Goal: Transaction & Acquisition: Purchase product/service

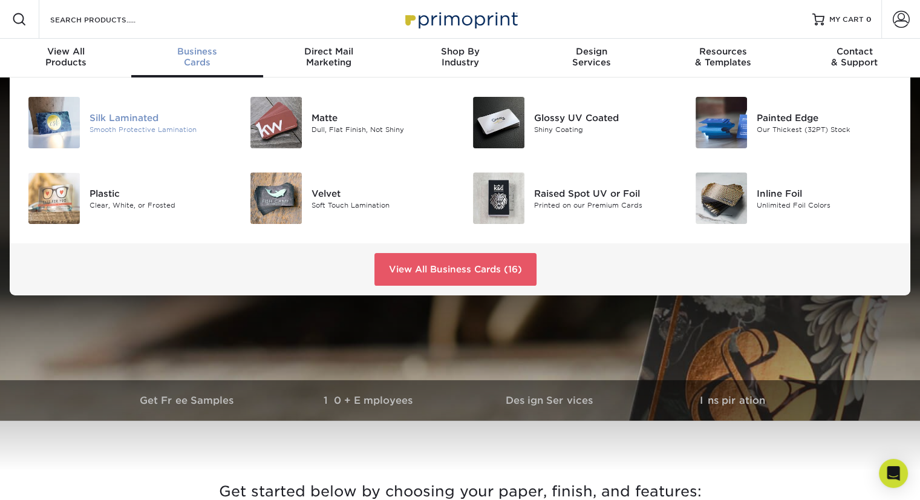
click at [133, 114] on div "Silk Laminated" at bounding box center [159, 117] width 139 height 13
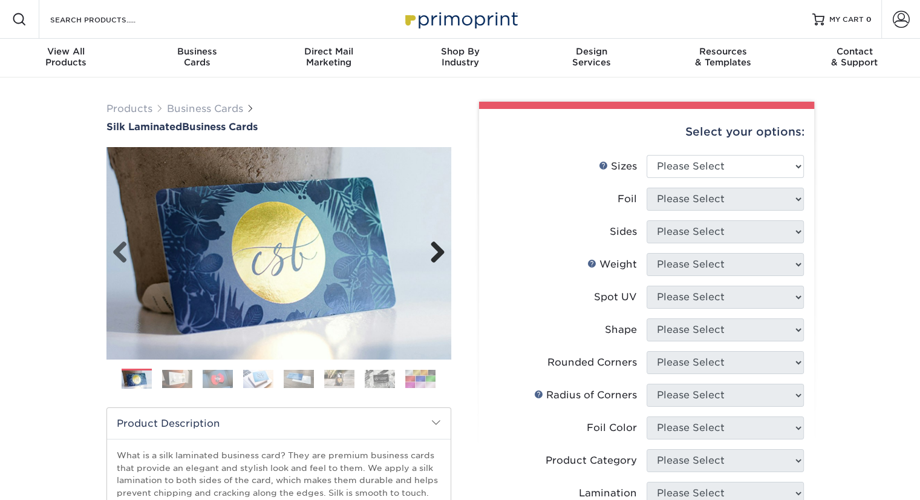
click at [439, 254] on link "Next" at bounding box center [433, 253] width 24 height 24
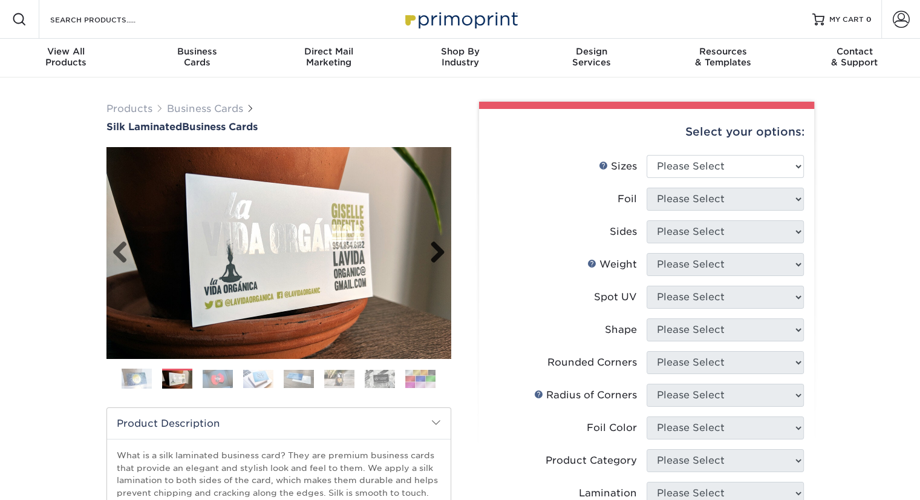
click at [439, 254] on link "Next" at bounding box center [433, 253] width 24 height 24
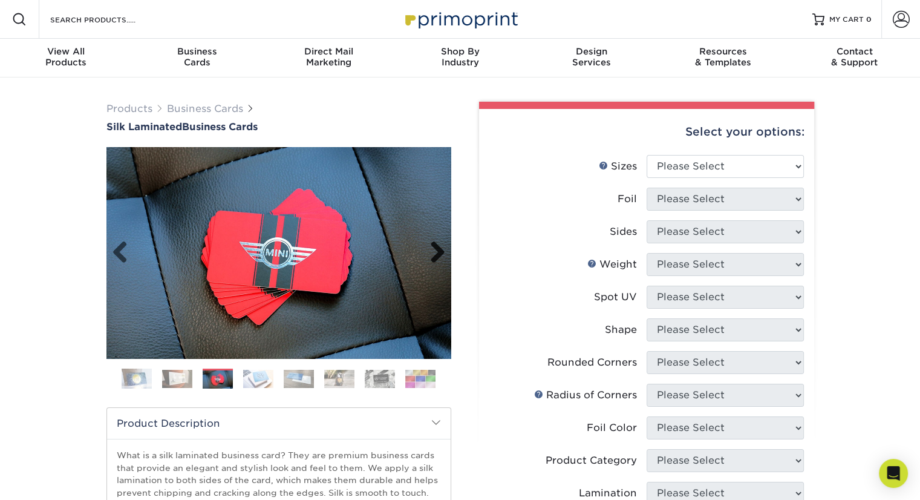
click at [439, 254] on link "Next" at bounding box center [433, 253] width 24 height 24
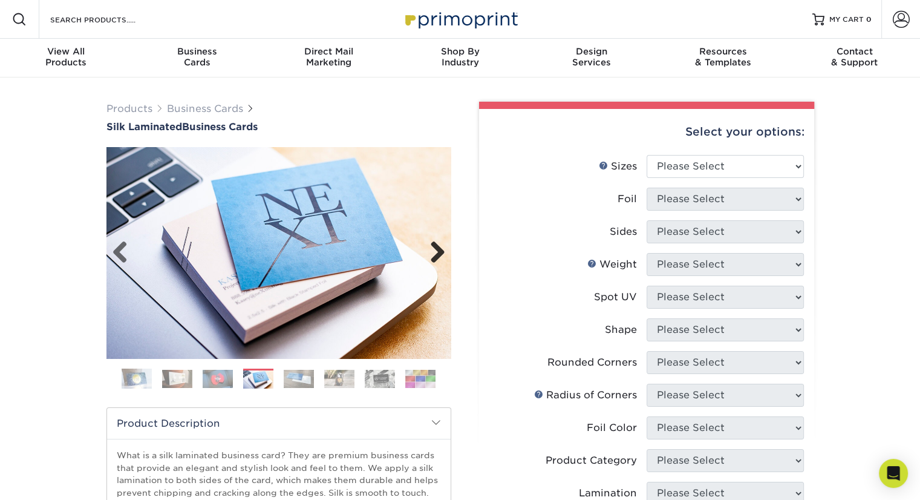
click at [439, 254] on link "Next" at bounding box center [433, 253] width 24 height 24
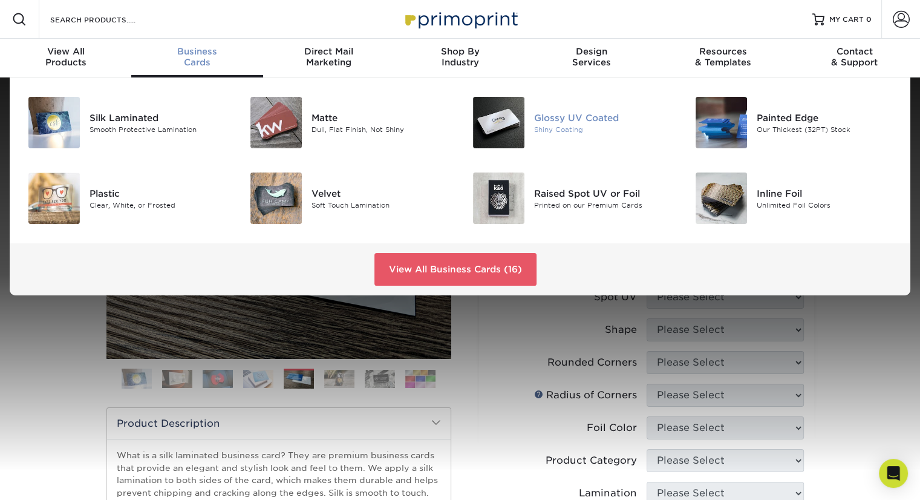
click at [511, 116] on img at bounding box center [498, 122] width 51 height 51
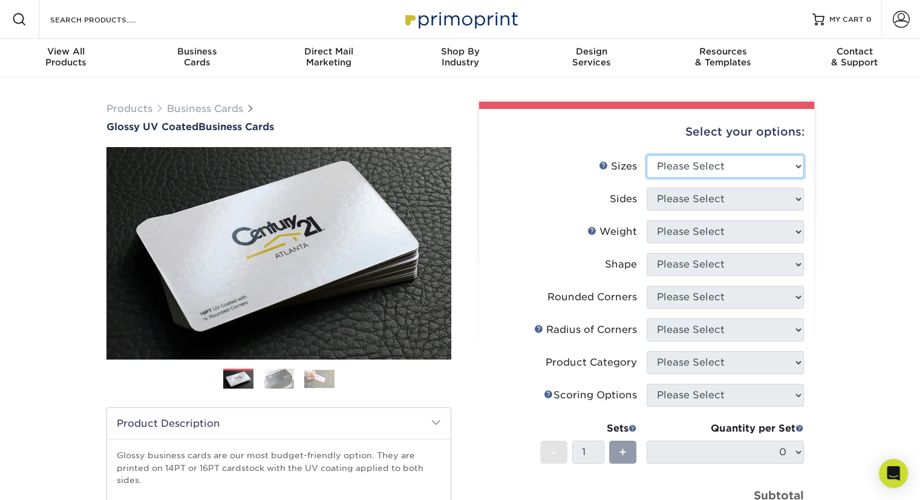
click at [770, 175] on select "Please Select 1.5" x 3.5" - Mini 1.75" x 3.5" - Mini 2" x 2" - Square 2" x 3" -…" at bounding box center [725, 166] width 157 height 23
select select "2.00x3.50"
click at [647, 155] on select "Please Select 1.5" x 3.5" - Mini 1.75" x 3.5" - Mini 2" x 2" - Square 2" x 3" -…" at bounding box center [725, 166] width 157 height 23
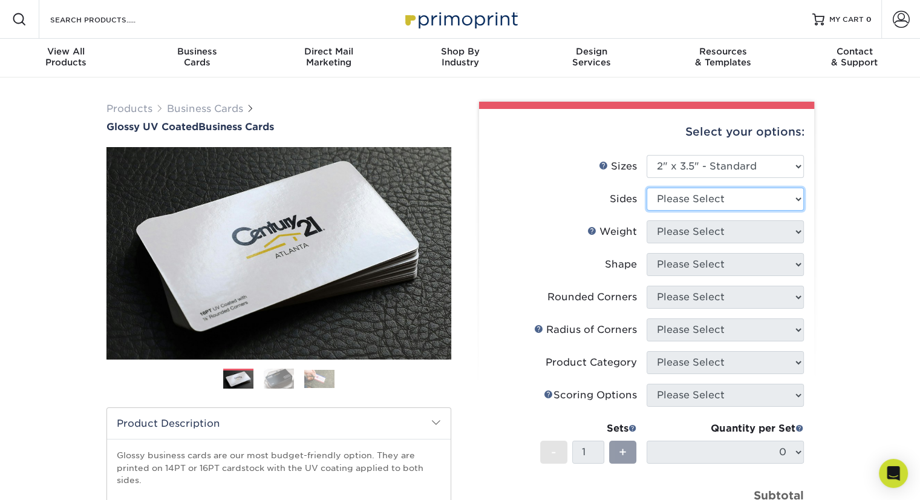
click at [776, 197] on select "Please Select Print Both Sides Print Front Only" at bounding box center [725, 199] width 157 height 23
select select "32d3c223-f82c-492b-b915-ba065a00862f"
click at [647, 188] on select "Please Select Print Both Sides Print Front Only" at bounding box center [725, 199] width 157 height 23
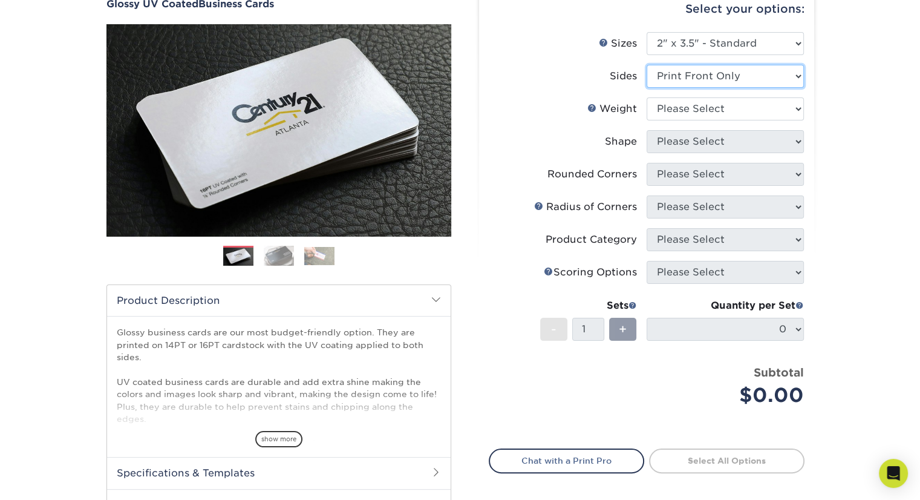
scroll to position [137, 0]
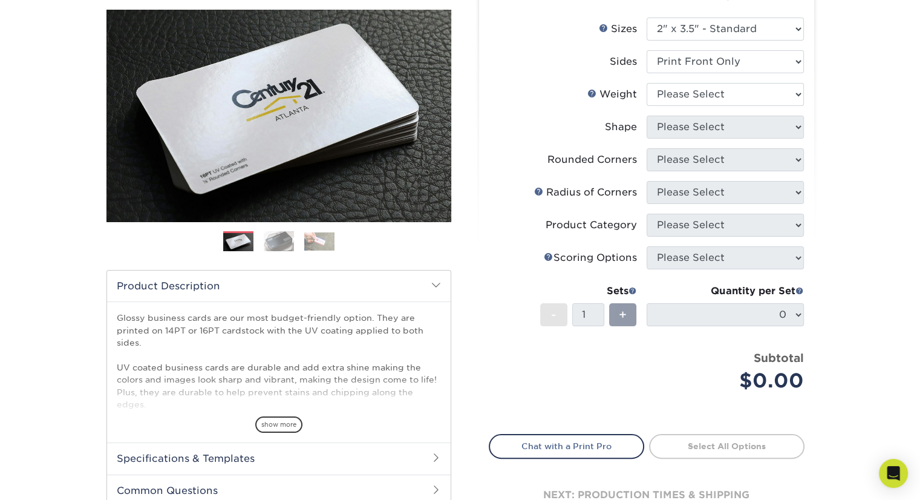
click at [272, 243] on img at bounding box center [279, 241] width 30 height 21
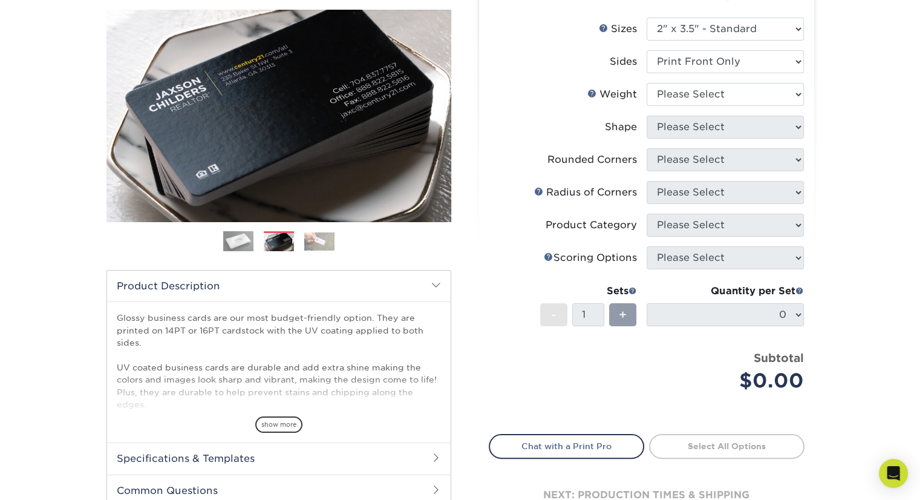
click at [316, 237] on img at bounding box center [319, 241] width 30 height 18
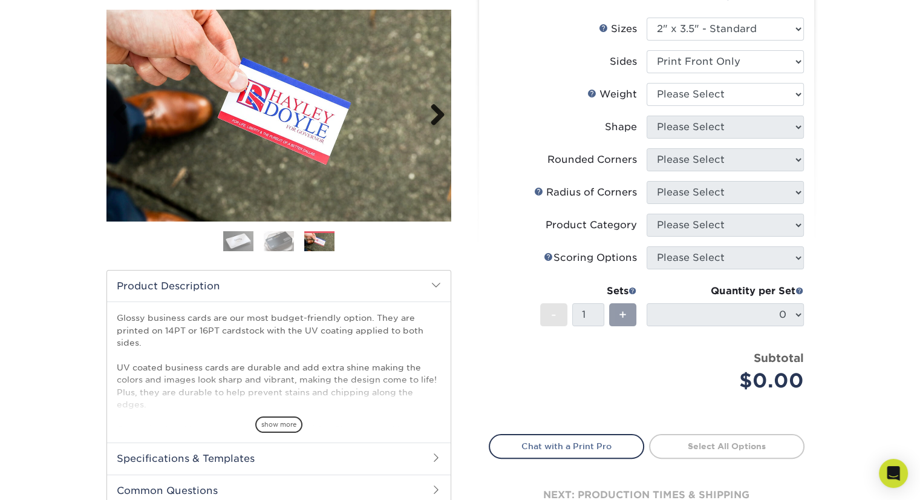
click at [439, 116] on link "Next" at bounding box center [433, 115] width 24 height 24
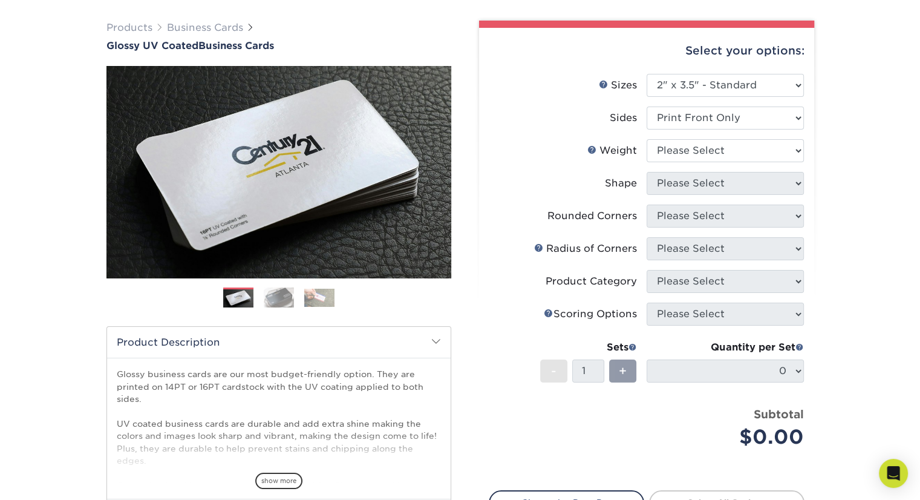
scroll to position [68, 0]
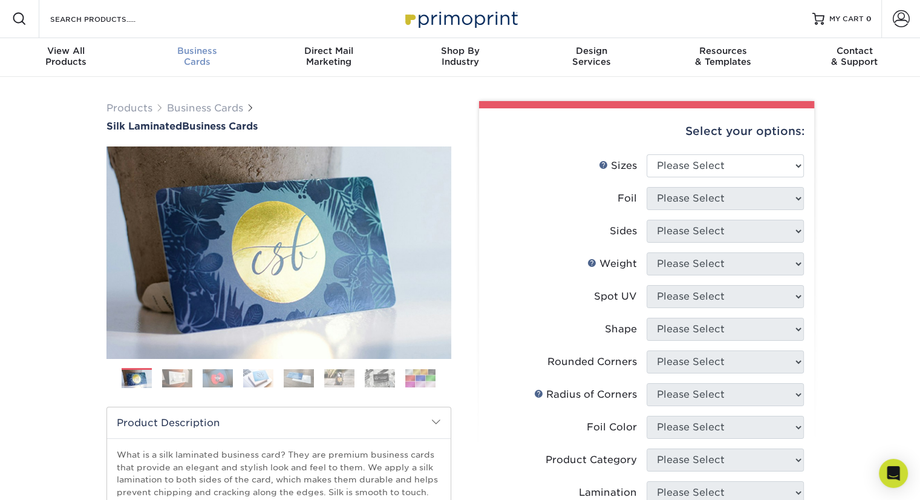
scroll to position [1, 0]
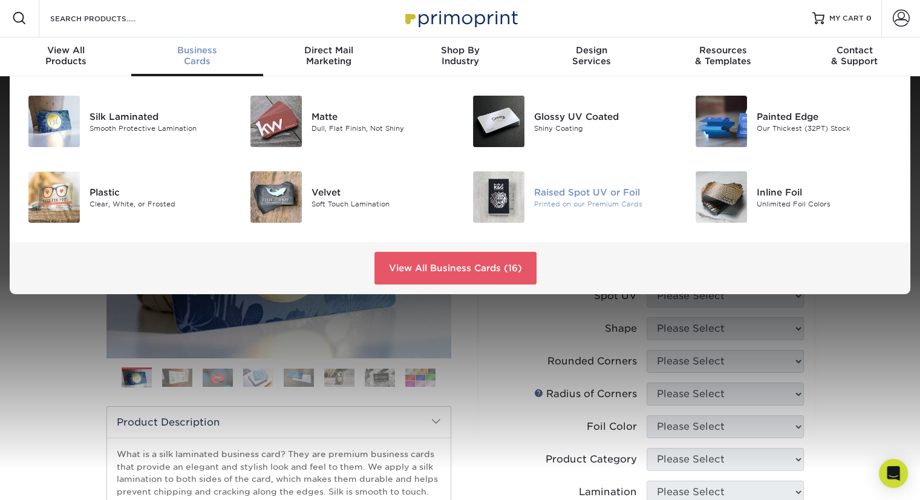
click at [516, 202] on img at bounding box center [498, 196] width 51 height 51
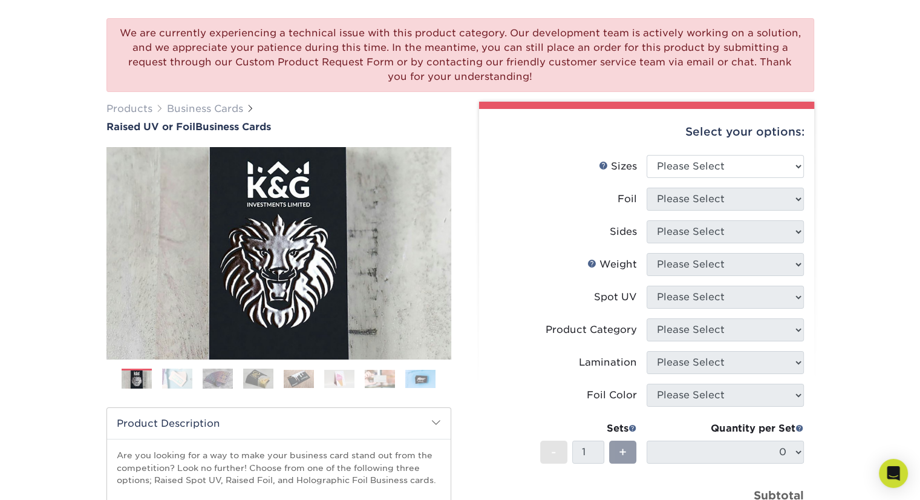
scroll to position [99, 0]
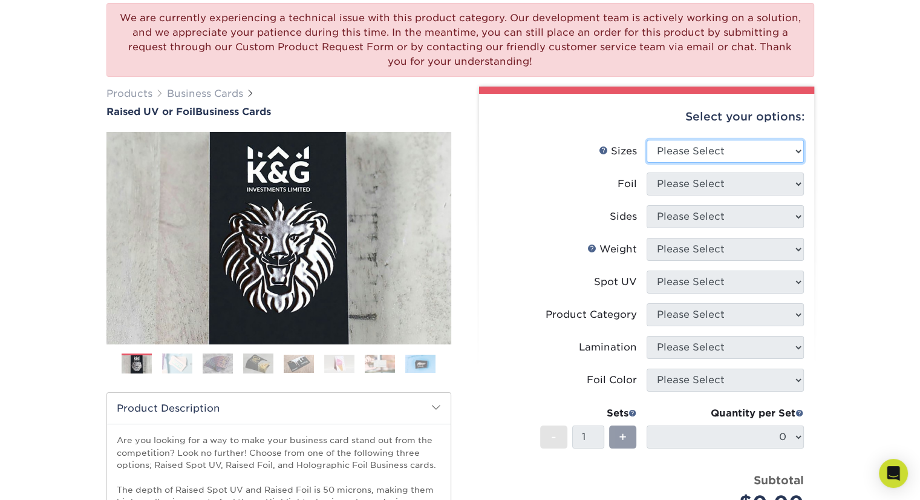
click at [745, 157] on select "Please Select 2" x 3.5" - Standard" at bounding box center [725, 151] width 157 height 23
click at [744, 195] on li "Foil Please Select" at bounding box center [647, 188] width 315 height 33
click at [743, 155] on select "Please Select 2" x 3.5" - Standard" at bounding box center [725, 151] width 157 height 23
select select "2.00x3.50"
click at [647, 140] on select "Please Select 2" x 3.5" - Standard" at bounding box center [725, 151] width 157 height 23
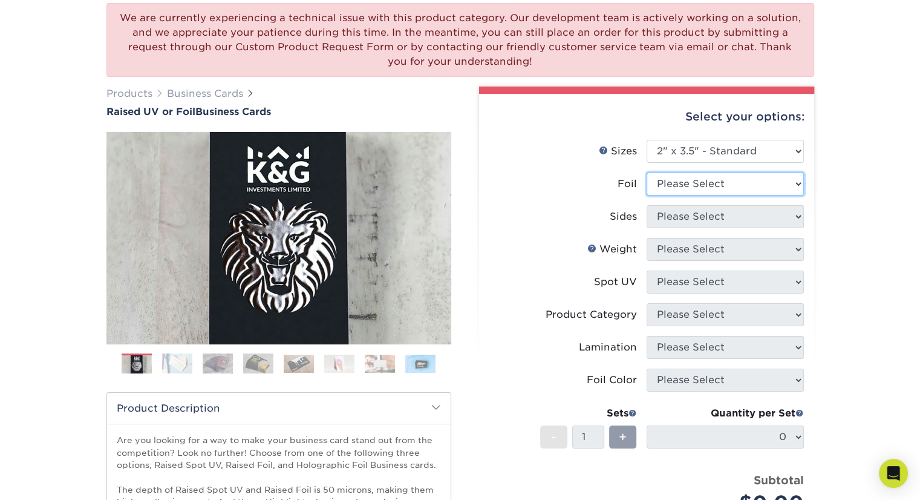
click at [767, 180] on select "Please Select No Yes" at bounding box center [725, 183] width 157 height 23
select select "0"
click at [647, 172] on select "Please Select No Yes" at bounding box center [725, 183] width 157 height 23
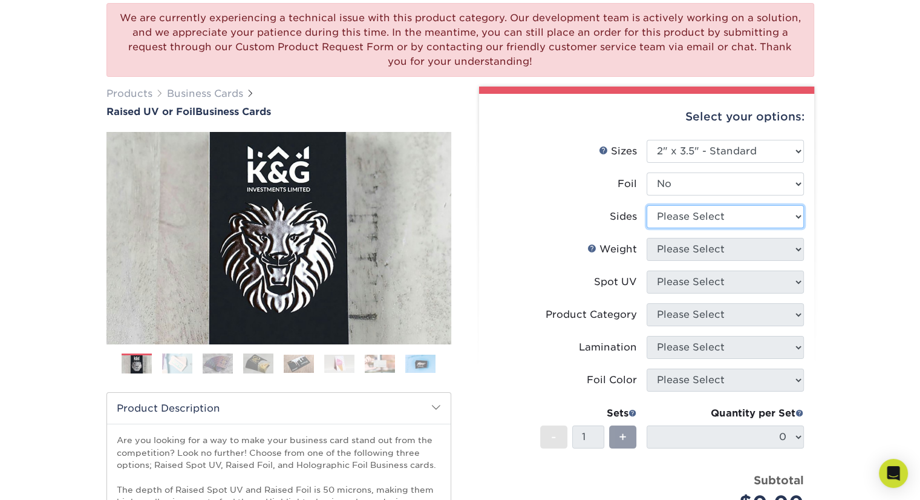
click at [753, 224] on select "Please Select Print Both Sides Print Front Only" at bounding box center [725, 216] width 157 height 23
select select "32d3c223-f82c-492b-b915-ba065a00862f"
click at [647, 205] on select "Please Select Print Both Sides Print Front Only" at bounding box center [725, 216] width 157 height 23
click at [748, 252] on select "Please Select 16PT" at bounding box center [725, 249] width 157 height 23
select select "16PT"
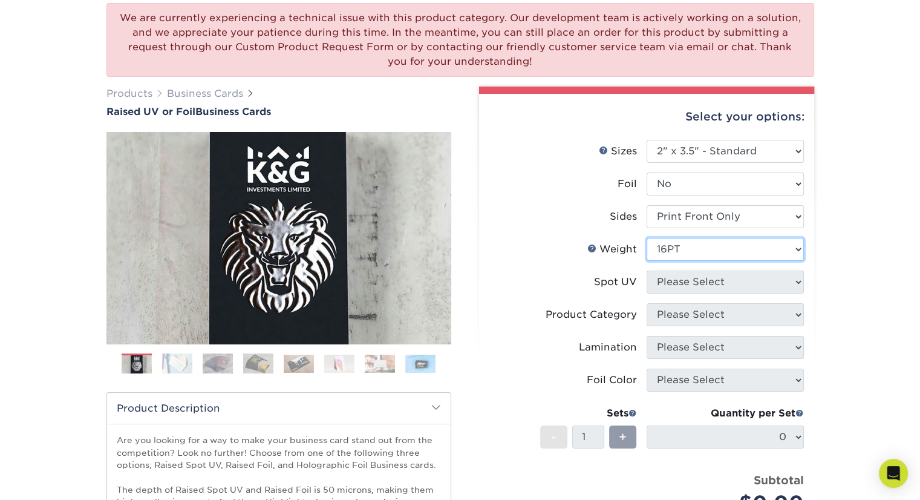
click at [647, 238] on select "Please Select 16PT" at bounding box center [725, 249] width 157 height 23
click at [746, 278] on select "Please Select No Spot UV Front Only" at bounding box center [725, 281] width 157 height 23
select select "1"
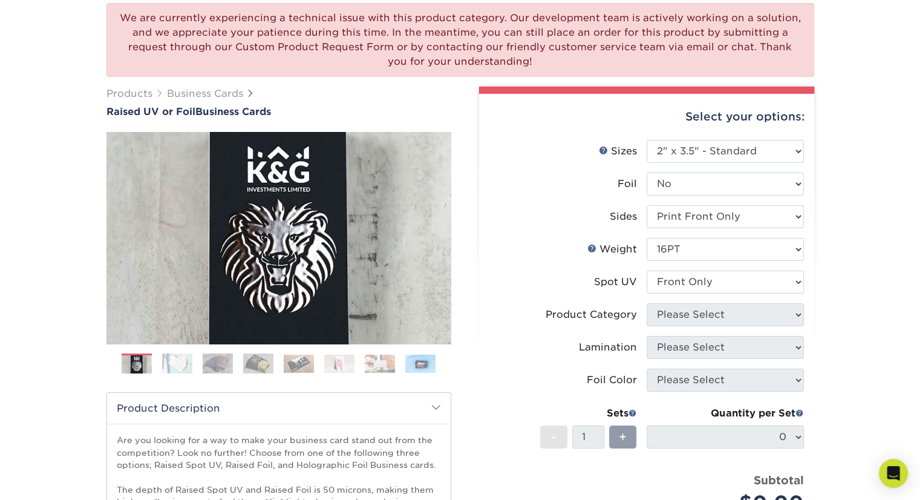
click at [647, 270] on select "Please Select No Spot UV Front Only" at bounding box center [725, 281] width 157 height 23
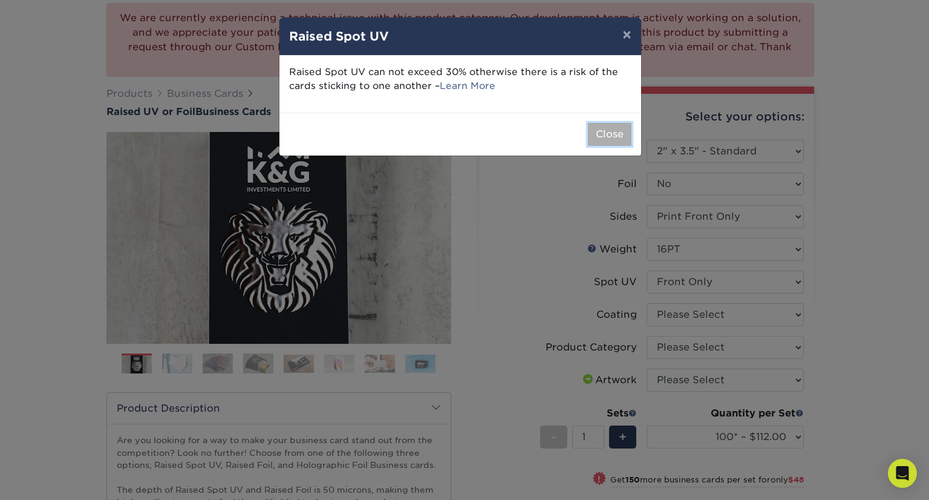
click at [606, 137] on button "Close" at bounding box center [610, 134] width 44 height 23
